Goal: Task Accomplishment & Management: Complete application form

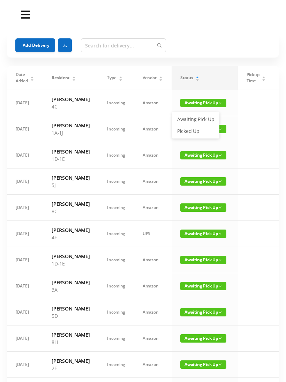
click at [193, 132] on link "Picked Up" at bounding box center [195, 130] width 45 height 11
click at [45, 41] on button "Add Delivery" at bounding box center [35, 45] width 40 height 14
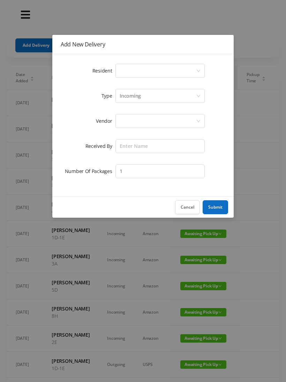
click at [188, 71] on div "Select a person" at bounding box center [158, 70] width 76 height 13
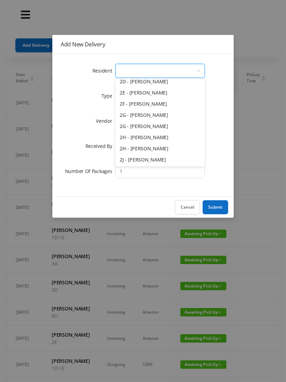
scroll to position [194, 0]
click at [166, 140] on li "2H - Matthew Singleton" at bounding box center [159, 136] width 89 height 11
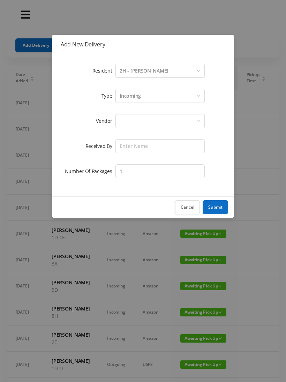
click at [178, 73] on div "Select a person 2H - Matthew Singleton" at bounding box center [158, 70] width 76 height 13
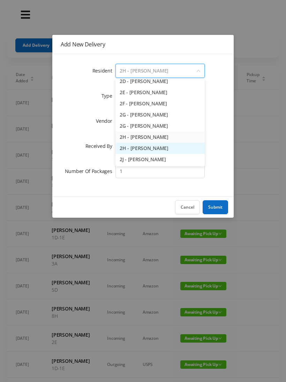
click at [164, 151] on li "2H - Lorraine Singleton" at bounding box center [159, 148] width 89 height 11
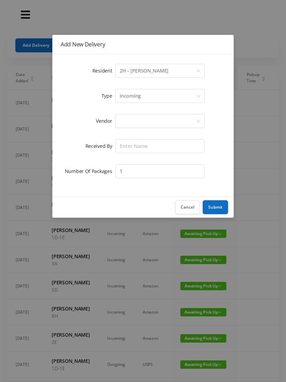
click at [174, 122] on div at bounding box center [158, 120] width 76 height 13
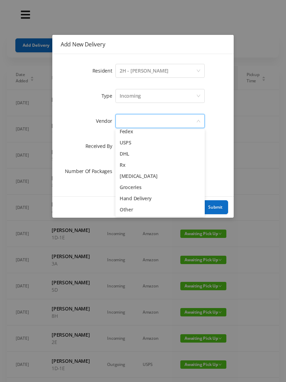
scroll to position [27, 0]
click at [130, 210] on li "Other" at bounding box center [159, 209] width 89 height 11
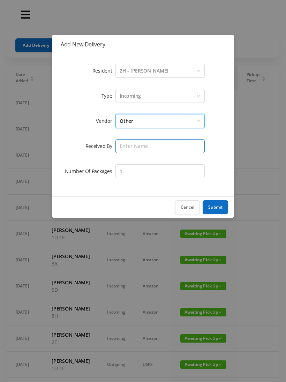
click at [168, 146] on input "text" at bounding box center [159, 146] width 89 height 14
type input "[PERSON_NAME]"
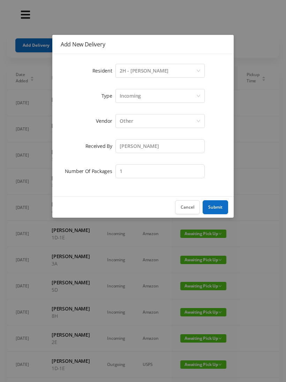
click at [215, 203] on button "Submit" at bounding box center [214, 207] width 25 height 14
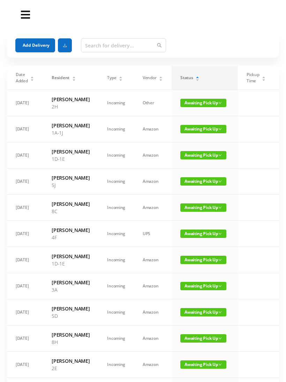
click at [29, 43] on button "Add Delivery" at bounding box center [35, 45] width 40 height 14
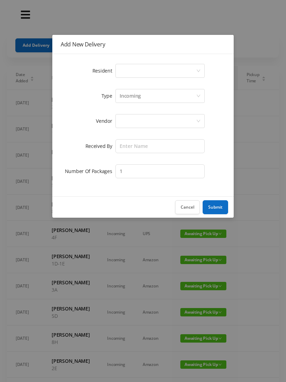
click at [195, 69] on div "Select a person" at bounding box center [158, 70] width 76 height 13
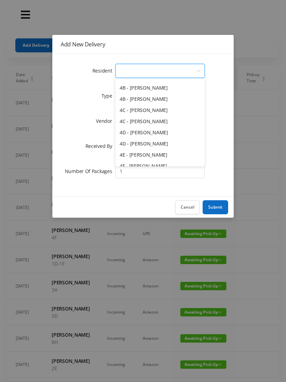
scroll to position [412, 0]
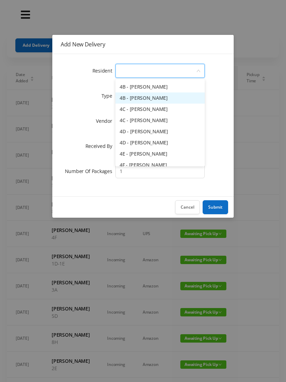
click at [177, 99] on li "4B - Julia van Hoogstraten" at bounding box center [159, 97] width 89 height 11
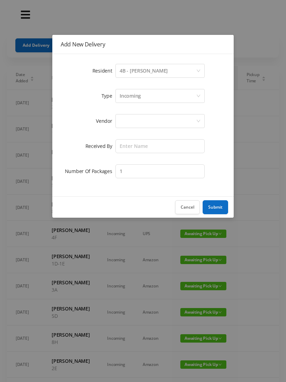
click at [178, 117] on div at bounding box center [158, 120] width 76 height 13
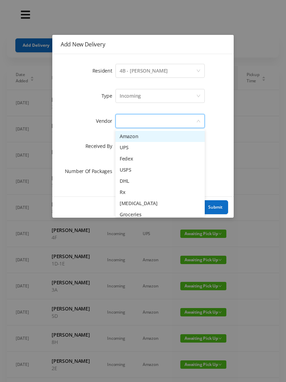
click at [142, 160] on li "Fedex" at bounding box center [159, 158] width 89 height 11
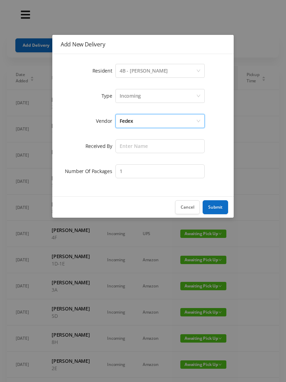
click at [182, 120] on div "Fedex" at bounding box center [158, 120] width 76 height 13
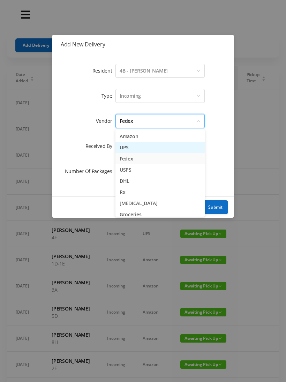
click at [143, 149] on li "UPS" at bounding box center [159, 147] width 89 height 11
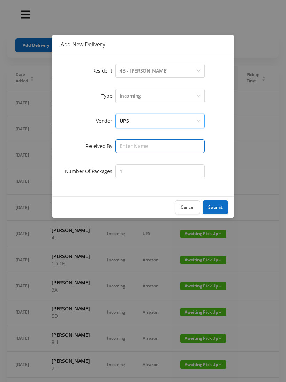
click at [167, 146] on input "text" at bounding box center [159, 146] width 89 height 14
type input "[PERSON_NAME]"
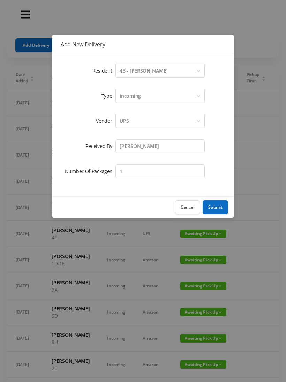
click at [212, 206] on button "Submit" at bounding box center [214, 207] width 25 height 14
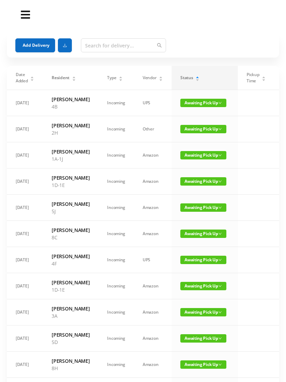
click at [35, 45] on button "Add Delivery" at bounding box center [35, 45] width 40 height 14
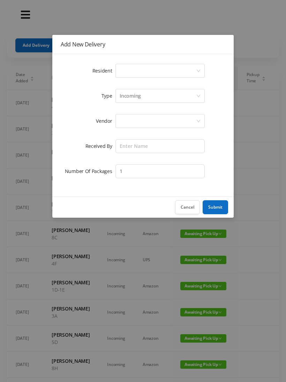
click at [197, 72] on icon "icon: down" at bounding box center [198, 71] width 4 height 4
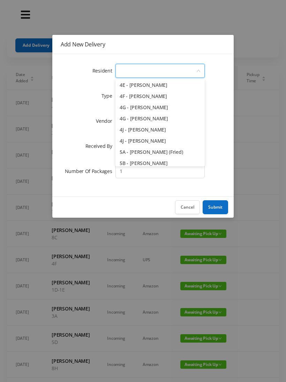
scroll to position [478, 0]
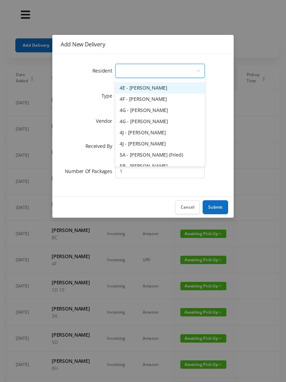
click at [153, 89] on li "4E - Jane Jovanovic" at bounding box center [159, 87] width 89 height 11
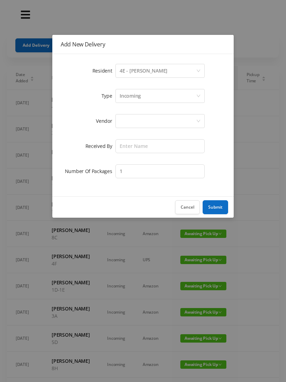
click at [174, 95] on div "Incoming" at bounding box center [158, 95] width 76 height 13
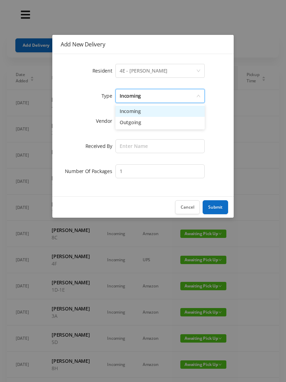
click at [165, 112] on li "Incoming" at bounding box center [159, 111] width 89 height 11
click at [171, 126] on div at bounding box center [158, 120] width 76 height 13
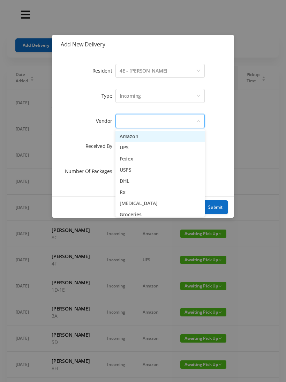
click at [150, 137] on li "Amazon" at bounding box center [159, 136] width 89 height 11
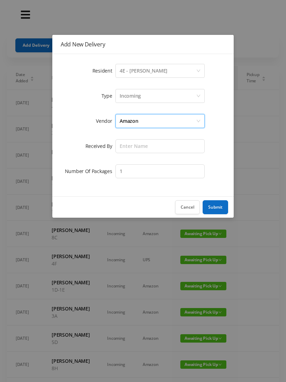
click at [166, 124] on div "Amazon" at bounding box center [158, 120] width 76 height 13
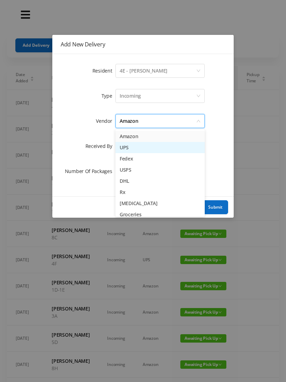
click at [152, 153] on li "UPS" at bounding box center [159, 147] width 89 height 11
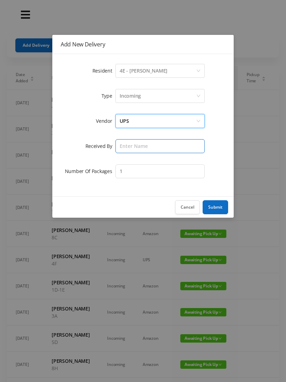
click at [166, 146] on input "text" at bounding box center [159, 146] width 89 height 14
type input "[PERSON_NAME]"
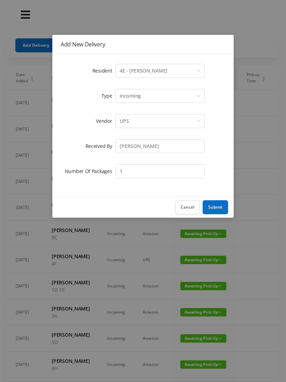
click at [212, 207] on button "Submit" at bounding box center [214, 207] width 25 height 14
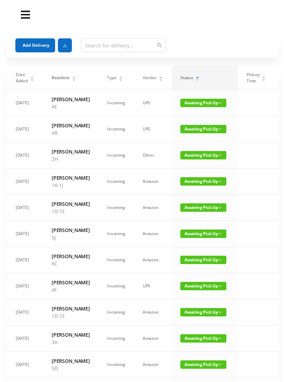
click at [25, 47] on button "Add Delivery" at bounding box center [35, 45] width 40 height 14
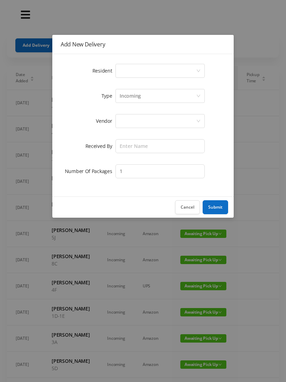
click at [197, 70] on icon "icon: down" at bounding box center [198, 71] width 4 height 4
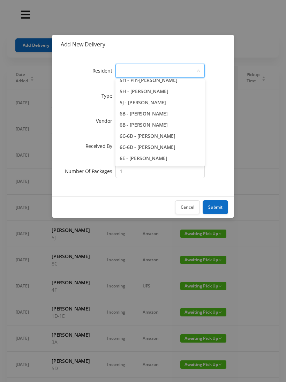
scroll to position [676, 0]
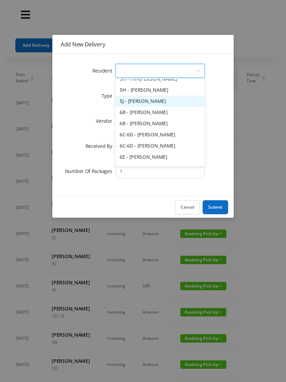
click at [161, 105] on li "5J - Shayna DePersia" at bounding box center [159, 100] width 89 height 11
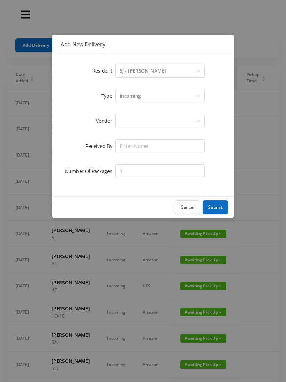
click at [174, 120] on div at bounding box center [158, 120] width 76 height 13
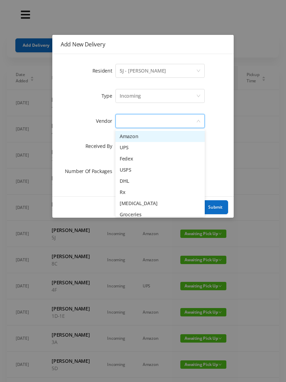
click at [130, 151] on li "UPS" at bounding box center [159, 147] width 89 height 11
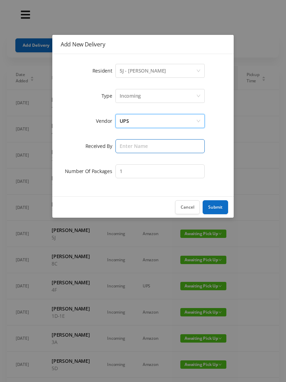
click at [153, 149] on input "text" at bounding box center [159, 146] width 89 height 14
type input "[PERSON_NAME]"
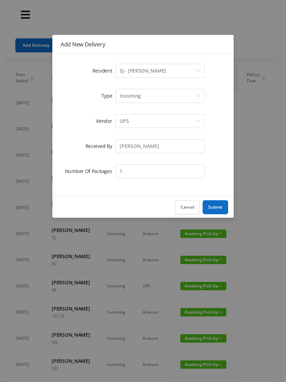
click at [210, 207] on button "Submit" at bounding box center [214, 207] width 25 height 14
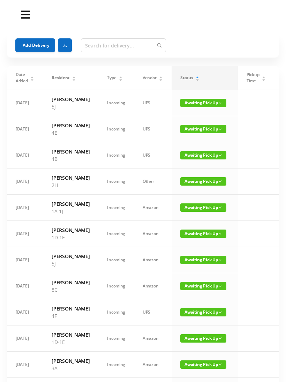
click at [18, 39] on button "Add Delivery" at bounding box center [35, 45] width 40 height 14
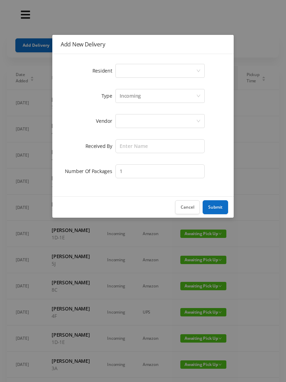
click at [192, 67] on div "Select a person" at bounding box center [158, 70] width 76 height 13
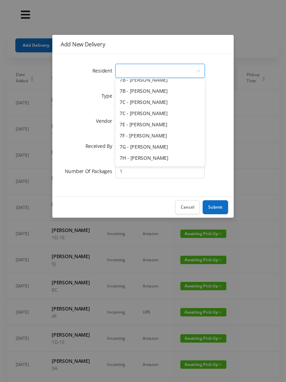
scroll to position [832, 0]
click at [162, 126] on li "7E - Jonathan Fried" at bounding box center [159, 123] width 89 height 11
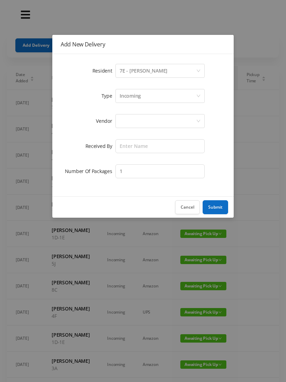
click at [174, 123] on div at bounding box center [158, 120] width 76 height 13
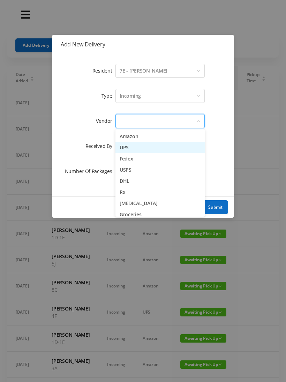
click at [144, 148] on li "UPS" at bounding box center [159, 147] width 89 height 11
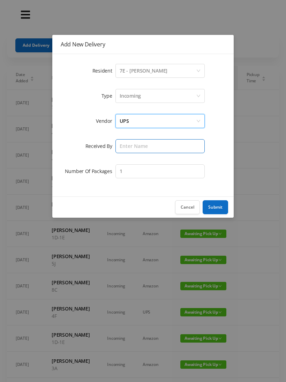
click at [186, 152] on input "text" at bounding box center [159, 146] width 89 height 14
type input "[PERSON_NAME]"
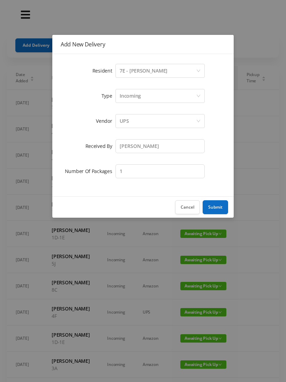
click at [212, 207] on button "Submit" at bounding box center [214, 207] width 25 height 14
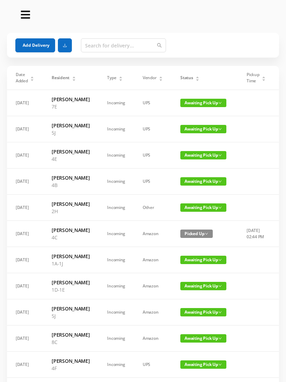
click at [194, 75] on div "Status" at bounding box center [189, 78] width 19 height 6
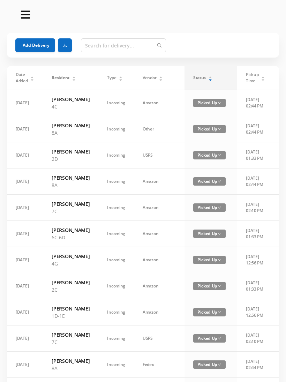
click at [193, 75] on div "Status" at bounding box center [202, 78] width 19 height 6
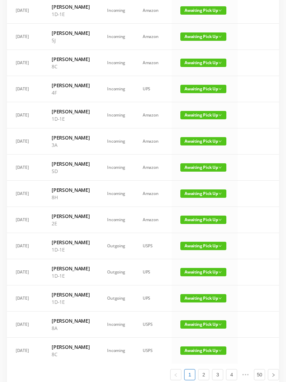
scroll to position [249, 0]
click at [200, 67] on span "Awaiting Pick Up" at bounding box center [203, 63] width 46 height 8
click at [194, 134] on link "Picked Up" at bounding box center [196, 134] width 45 height 11
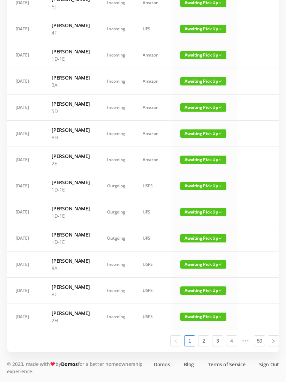
scroll to position [358, 0]
click at [203, 346] on link "2" at bounding box center [203, 340] width 10 height 10
click at [213, 346] on link "3" at bounding box center [217, 340] width 10 height 10
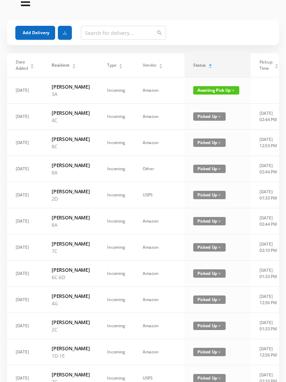
scroll to position [0, 0]
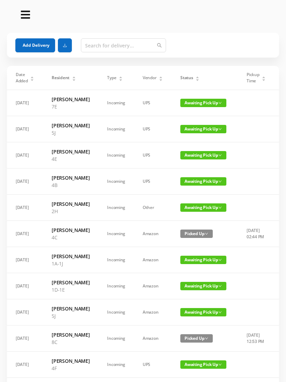
click at [36, 43] on button "Add Delivery" at bounding box center [35, 45] width 40 height 14
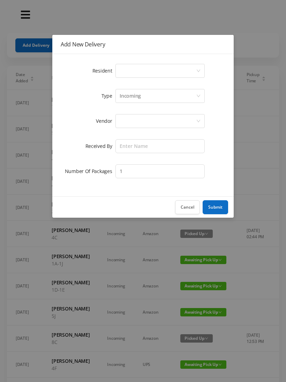
click at [195, 65] on div "Select a person" at bounding box center [158, 70] width 76 height 13
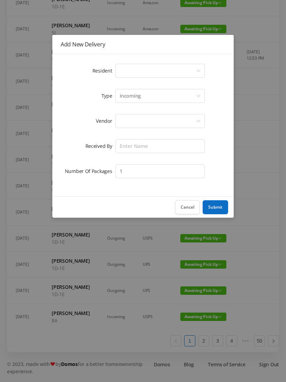
click at [190, 206] on button "Cancel" at bounding box center [187, 207] width 25 height 14
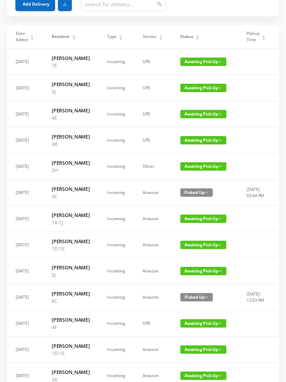
scroll to position [0, 0]
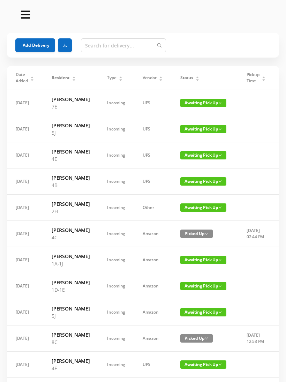
click at [42, 41] on button "Add Delivery" at bounding box center [35, 45] width 40 height 14
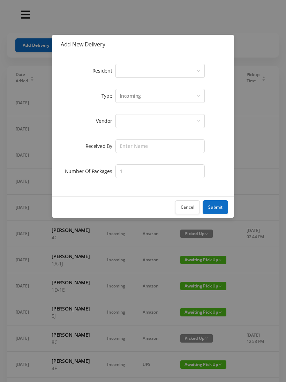
click at [201, 69] on div "Select a person" at bounding box center [159, 71] width 89 height 14
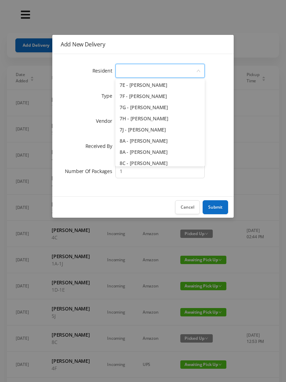
scroll to position [882, 0]
click at [166, 132] on li "7J - Angelica Zamudio" at bounding box center [159, 129] width 89 height 11
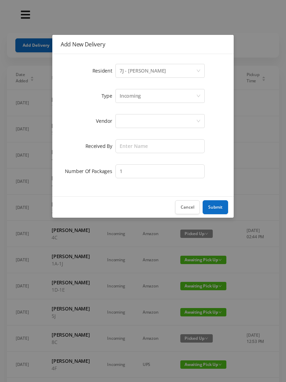
click at [176, 118] on div at bounding box center [158, 120] width 76 height 13
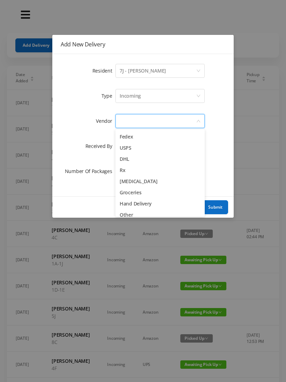
scroll to position [25, 0]
click at [151, 201] on li "Hand Delivery" at bounding box center [159, 200] width 89 height 11
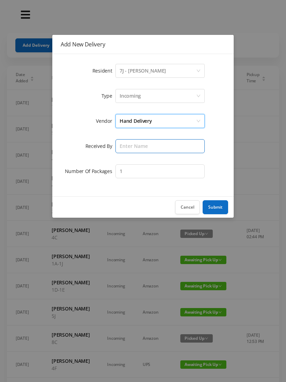
click at [170, 145] on input "text" at bounding box center [159, 146] width 89 height 14
type input "[PERSON_NAME]"
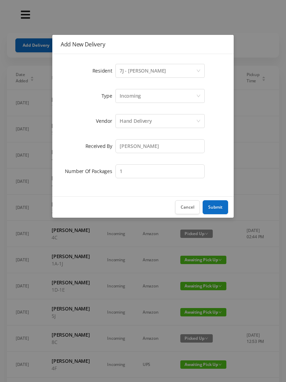
click at [224, 203] on button "Submit" at bounding box center [214, 207] width 25 height 14
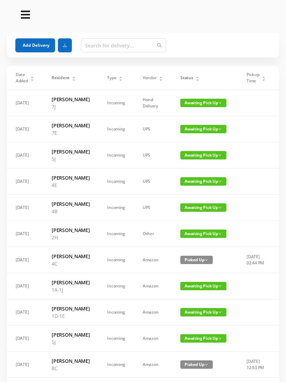
click at [36, 39] on button "Add Delivery" at bounding box center [35, 45] width 40 height 14
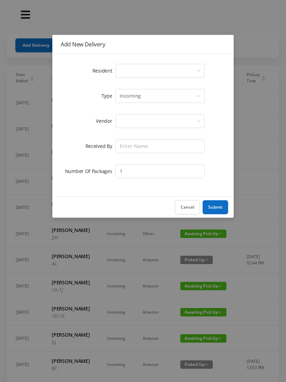
click at [146, 67] on div "Select a person" at bounding box center [158, 70] width 76 height 13
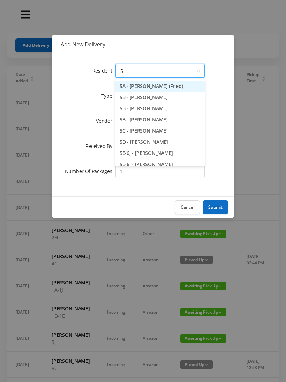
type input "5g"
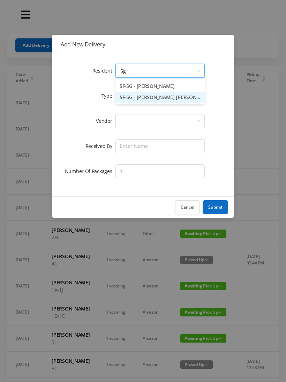
click at [155, 99] on li "5F-5G - Kathy Turck Rose" at bounding box center [159, 97] width 89 height 11
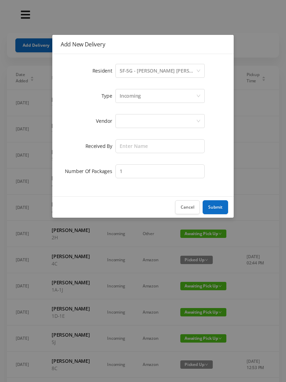
click at [173, 118] on div at bounding box center [158, 120] width 76 height 13
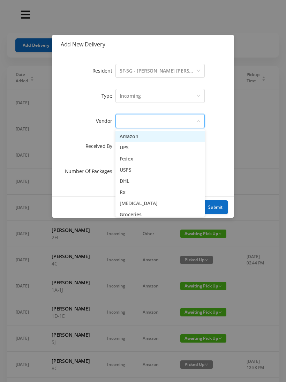
click at [170, 136] on li "Amazon" at bounding box center [159, 136] width 89 height 11
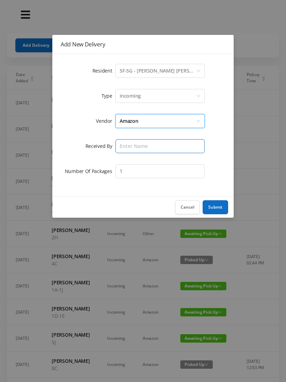
click at [158, 145] on input "text" at bounding box center [159, 146] width 89 height 14
type input "Bessa"
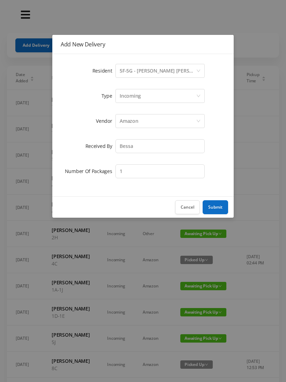
click at [219, 206] on button "Submit" at bounding box center [214, 207] width 25 height 14
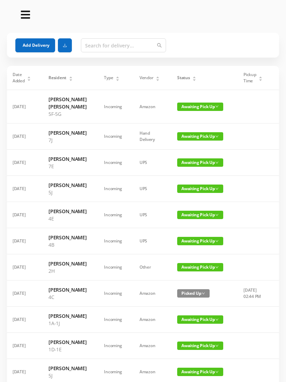
click at [216, 219] on span "Awaiting Pick Up" at bounding box center [200, 214] width 46 height 8
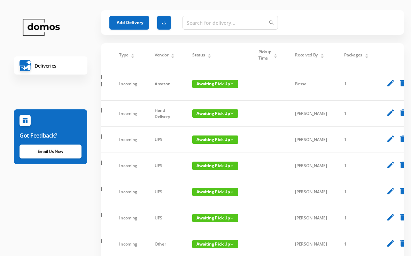
scroll to position [0, 0]
